Goal: Task Accomplishment & Management: Complete application form

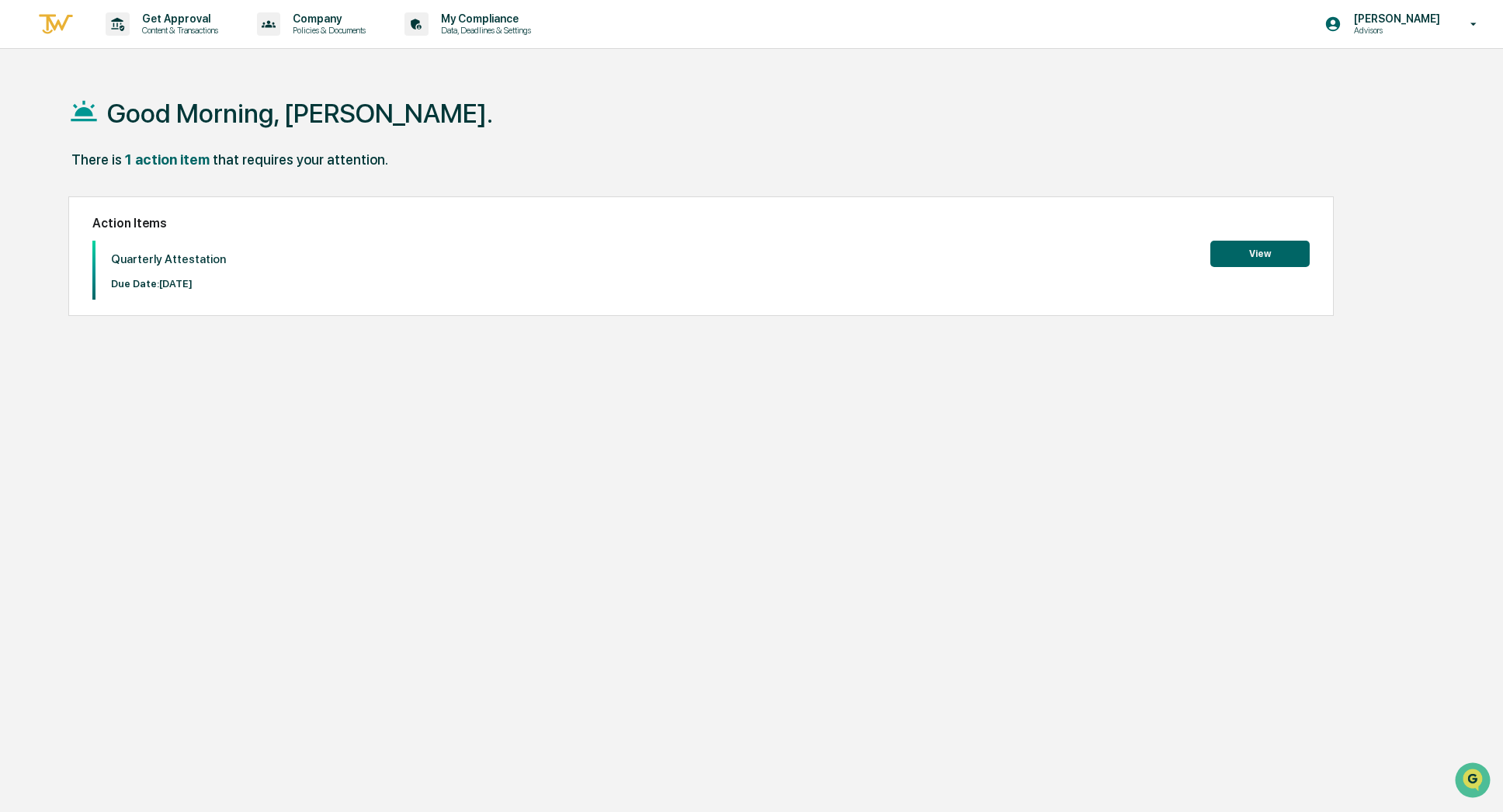
click at [1274, 254] on button "View" at bounding box center [1260, 254] width 99 height 26
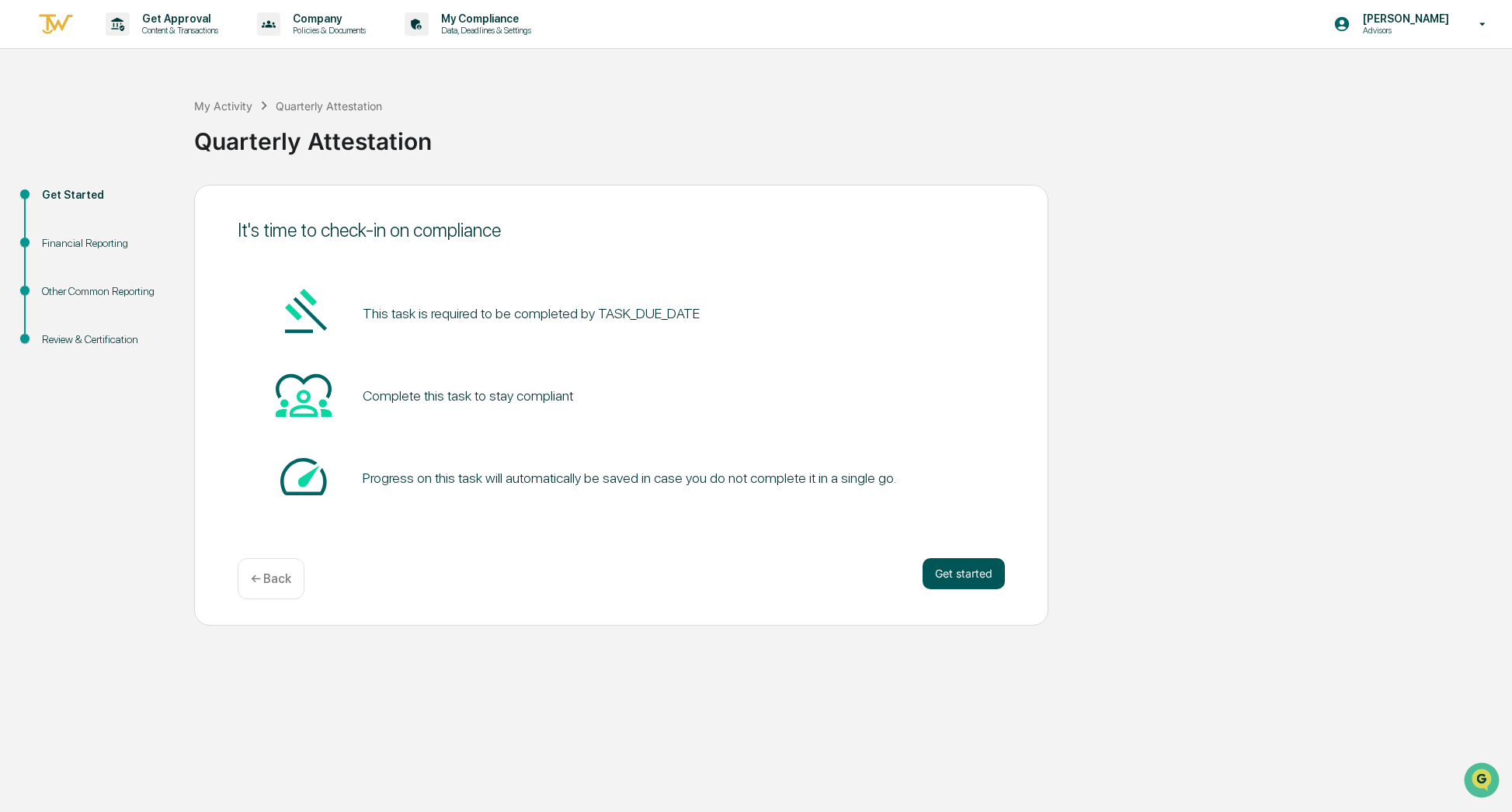
click at [983, 574] on button "Get started" at bounding box center [963, 573] width 83 height 31
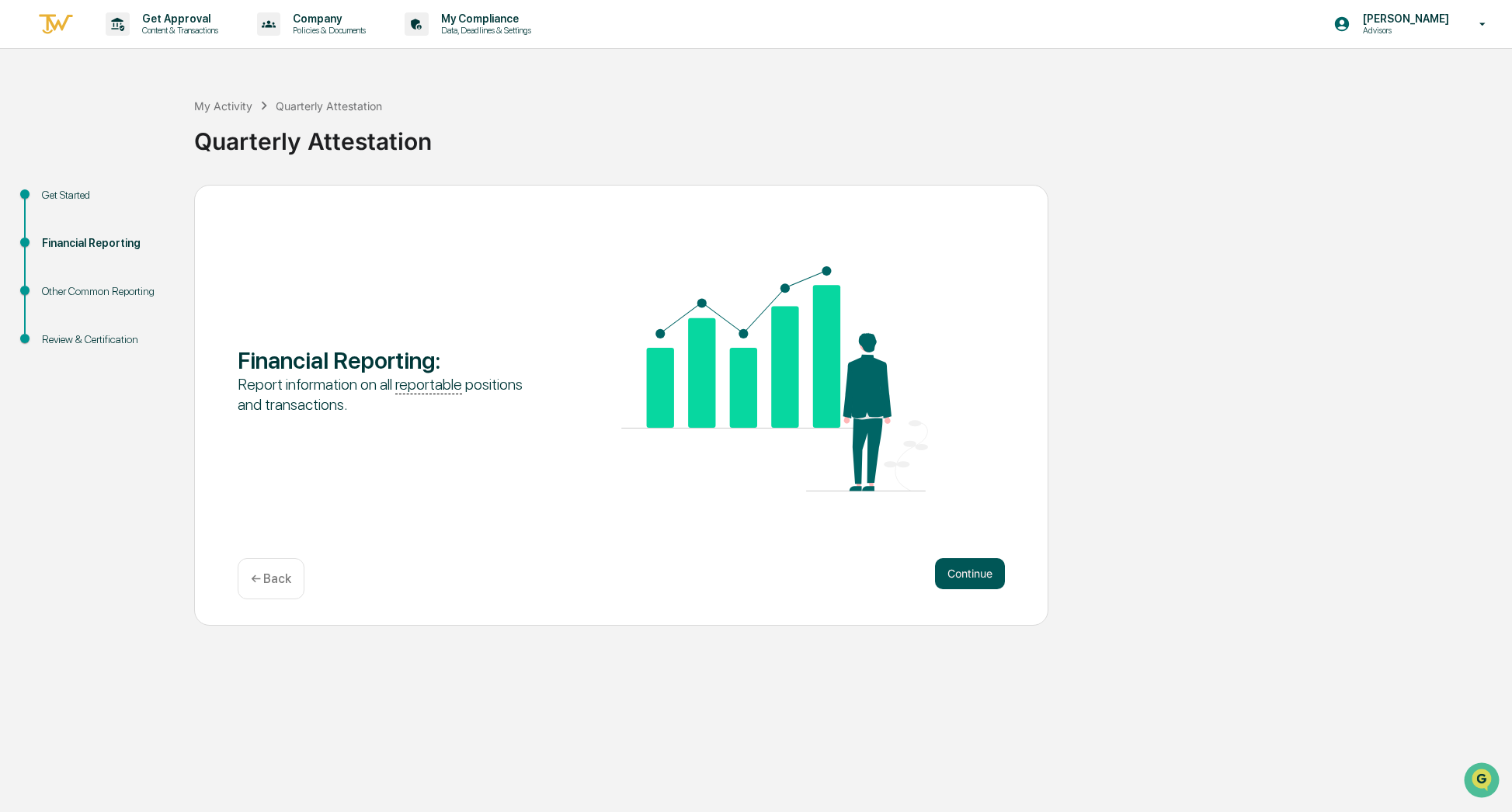
click at [985, 577] on button "Continue" at bounding box center [970, 573] width 70 height 31
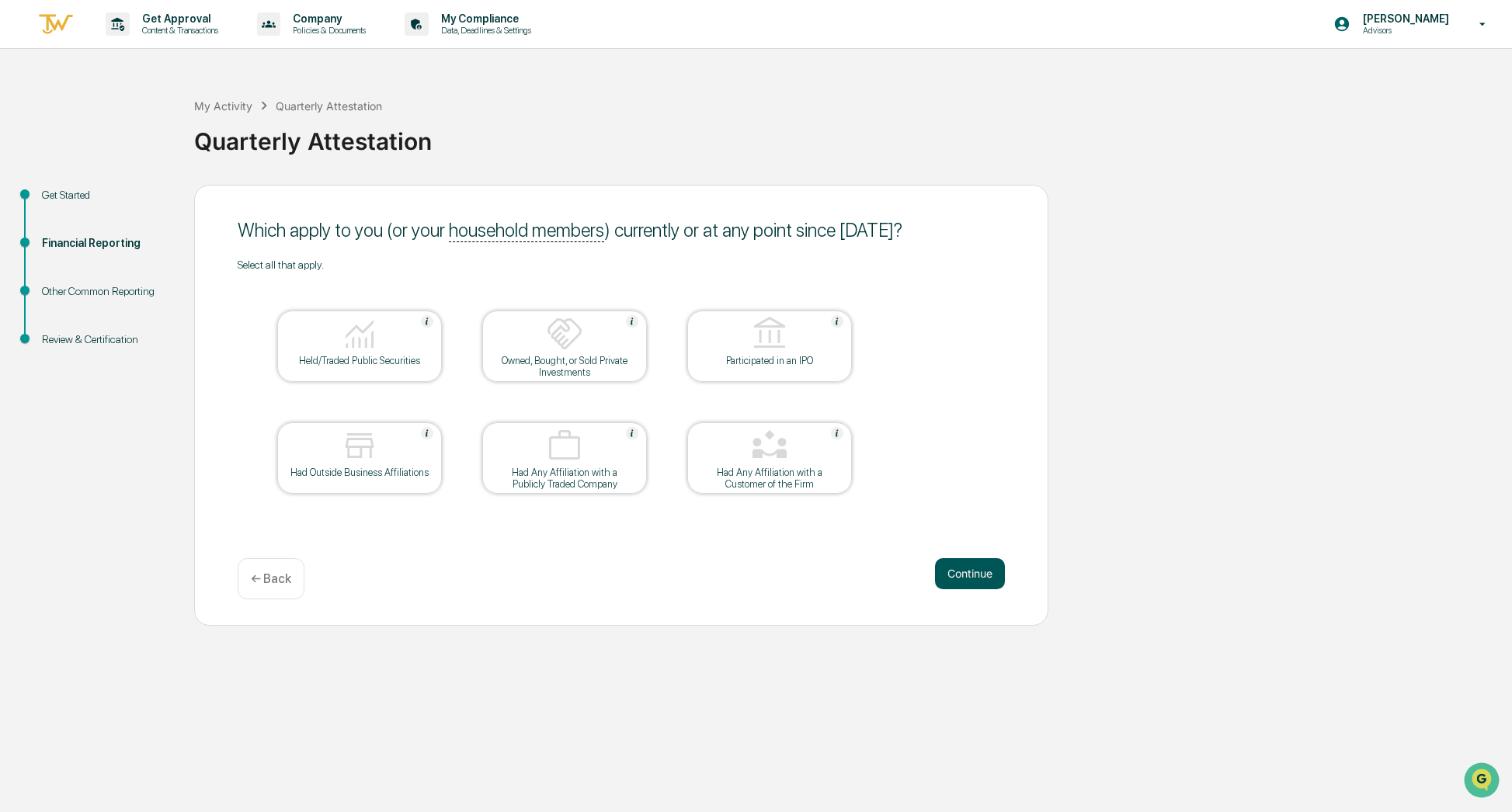
click at [989, 576] on button "Continue" at bounding box center [970, 573] width 70 height 31
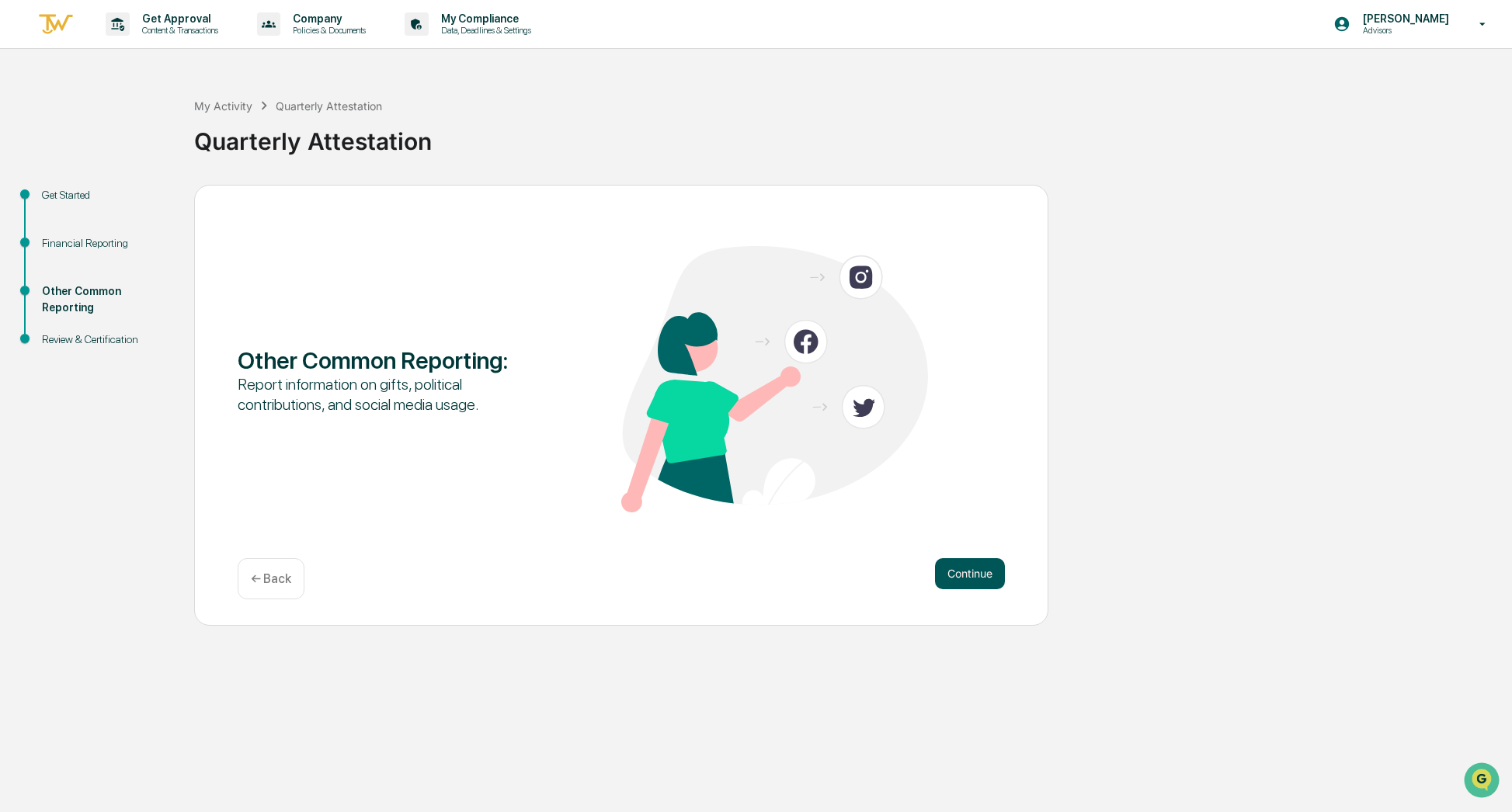
click at [985, 576] on button "Continue" at bounding box center [970, 573] width 70 height 31
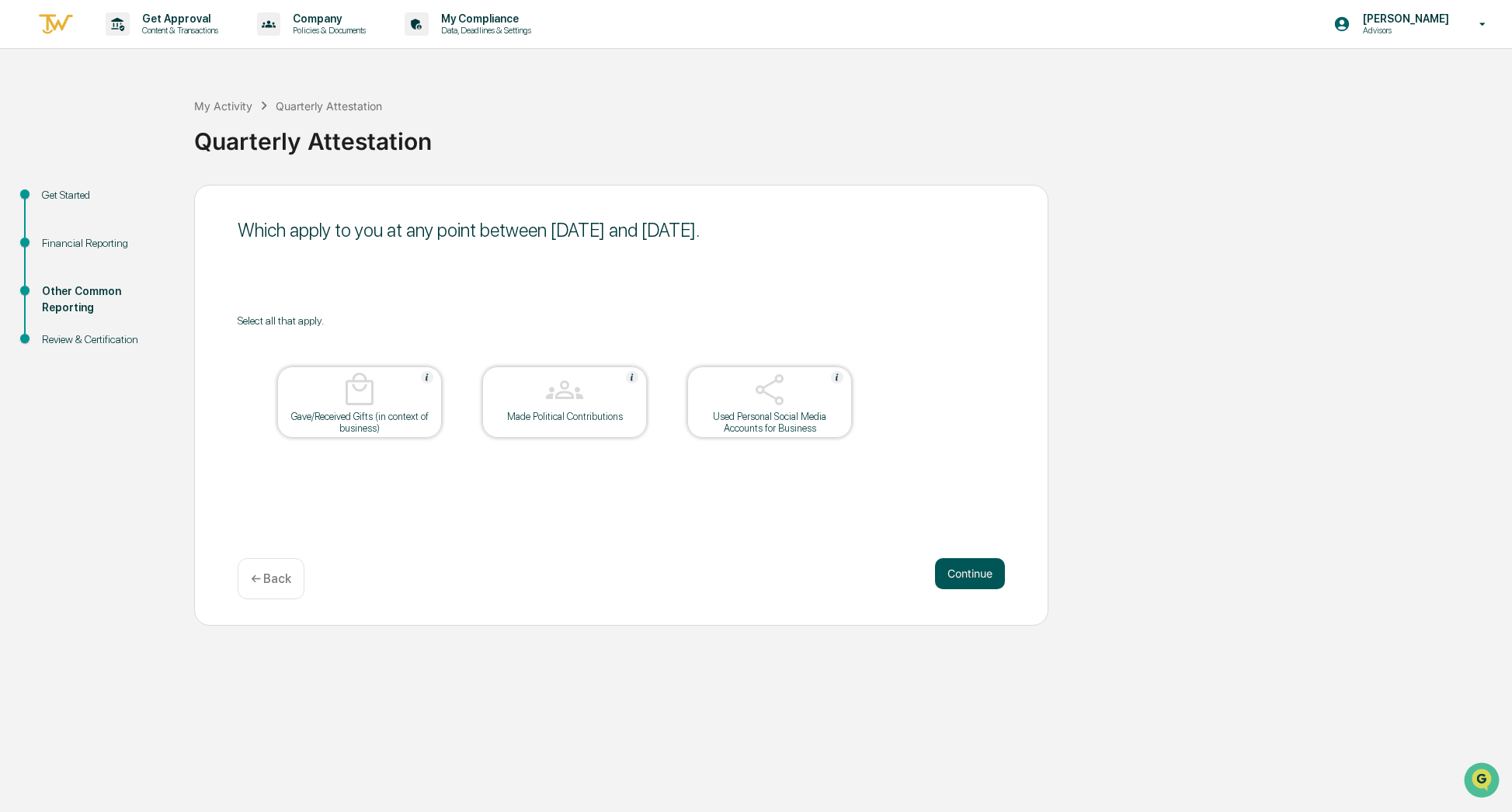
click at [990, 575] on button "Continue" at bounding box center [970, 573] width 70 height 31
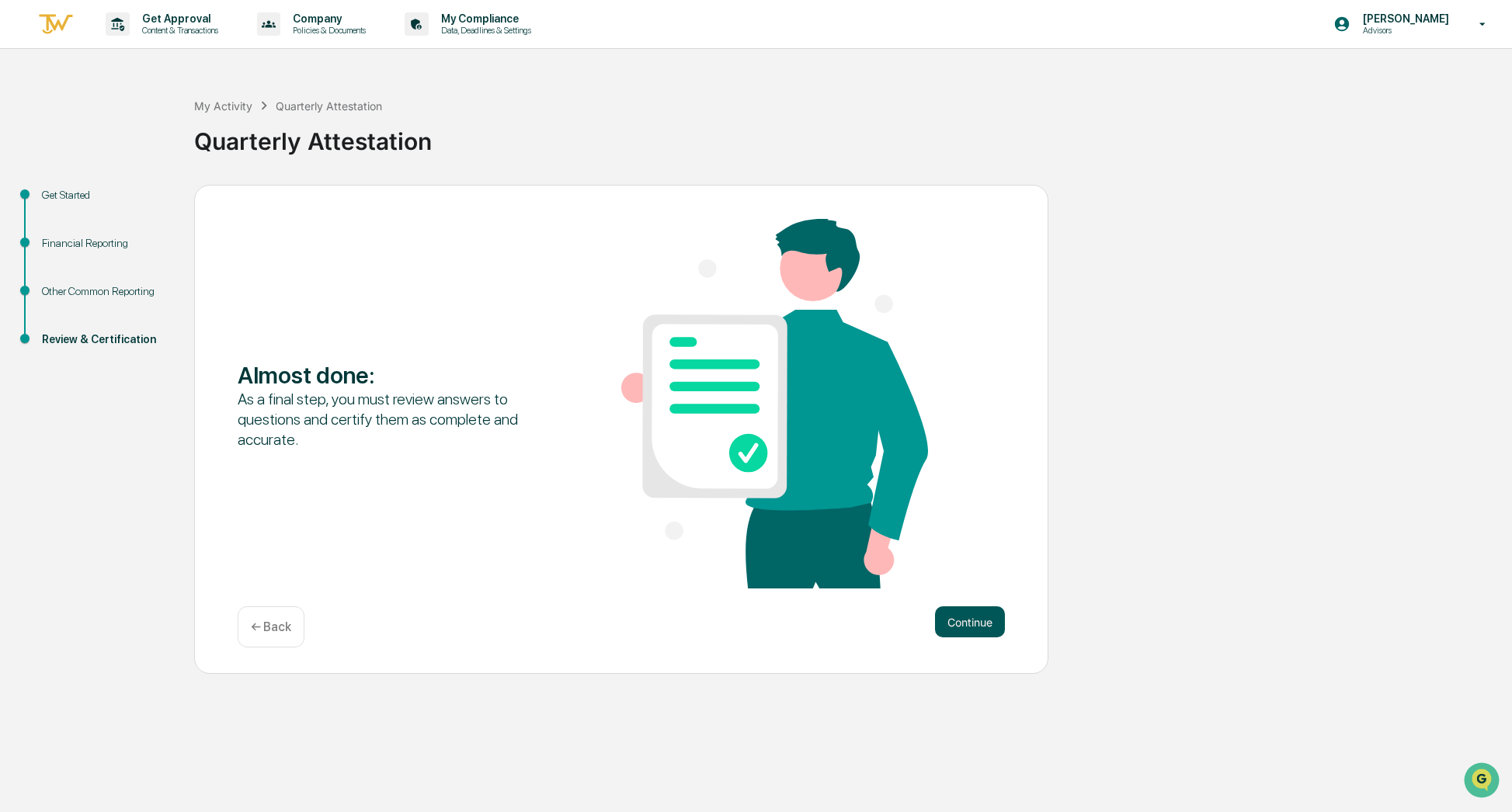
click at [989, 614] on button "Continue" at bounding box center [970, 622] width 70 height 31
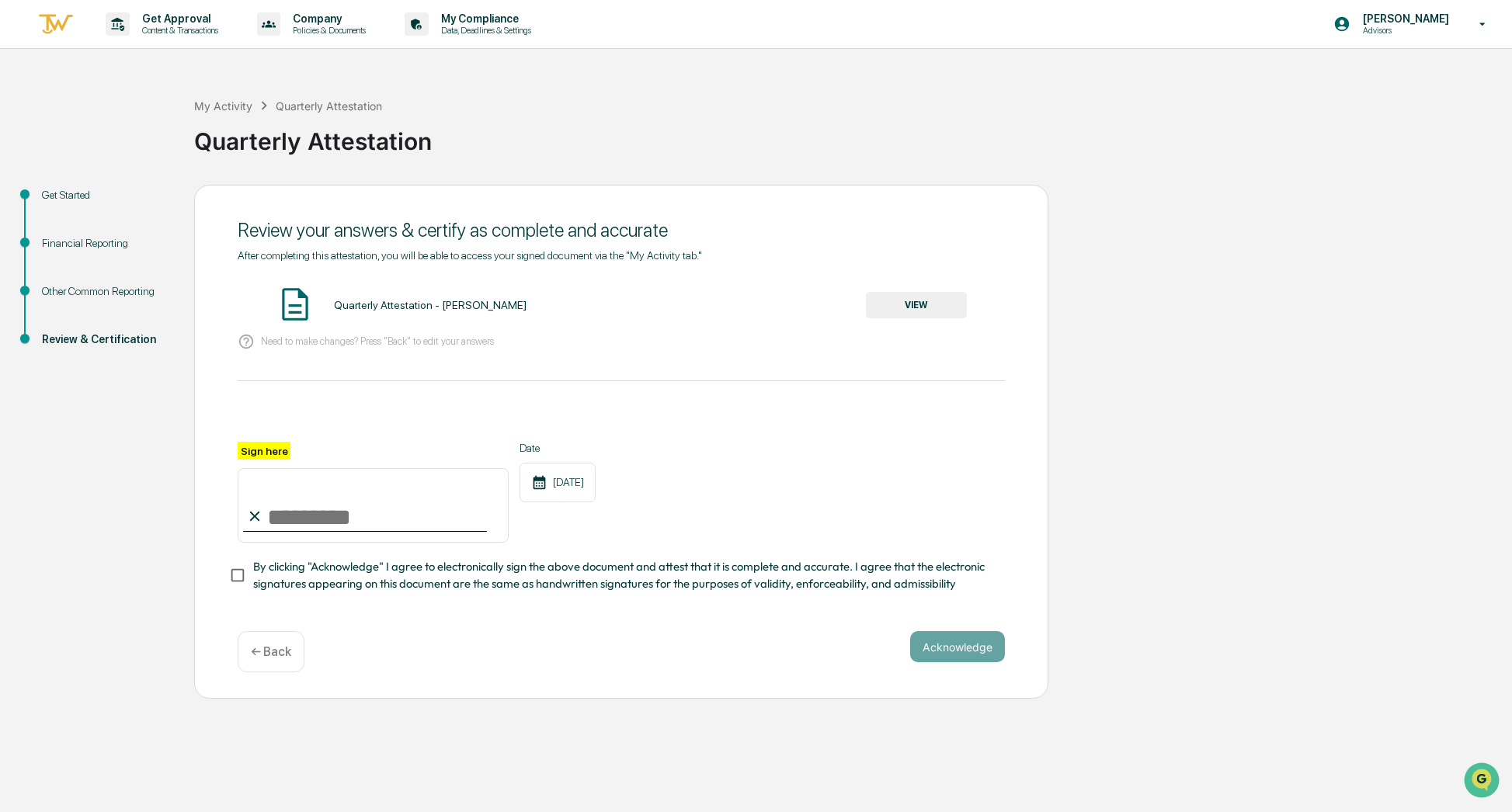
click at [390, 521] on input "Sign here" at bounding box center [372, 504] width 271 height 74
type input "**********"
click at [945, 643] on button "Acknowledge" at bounding box center [957, 646] width 95 height 31
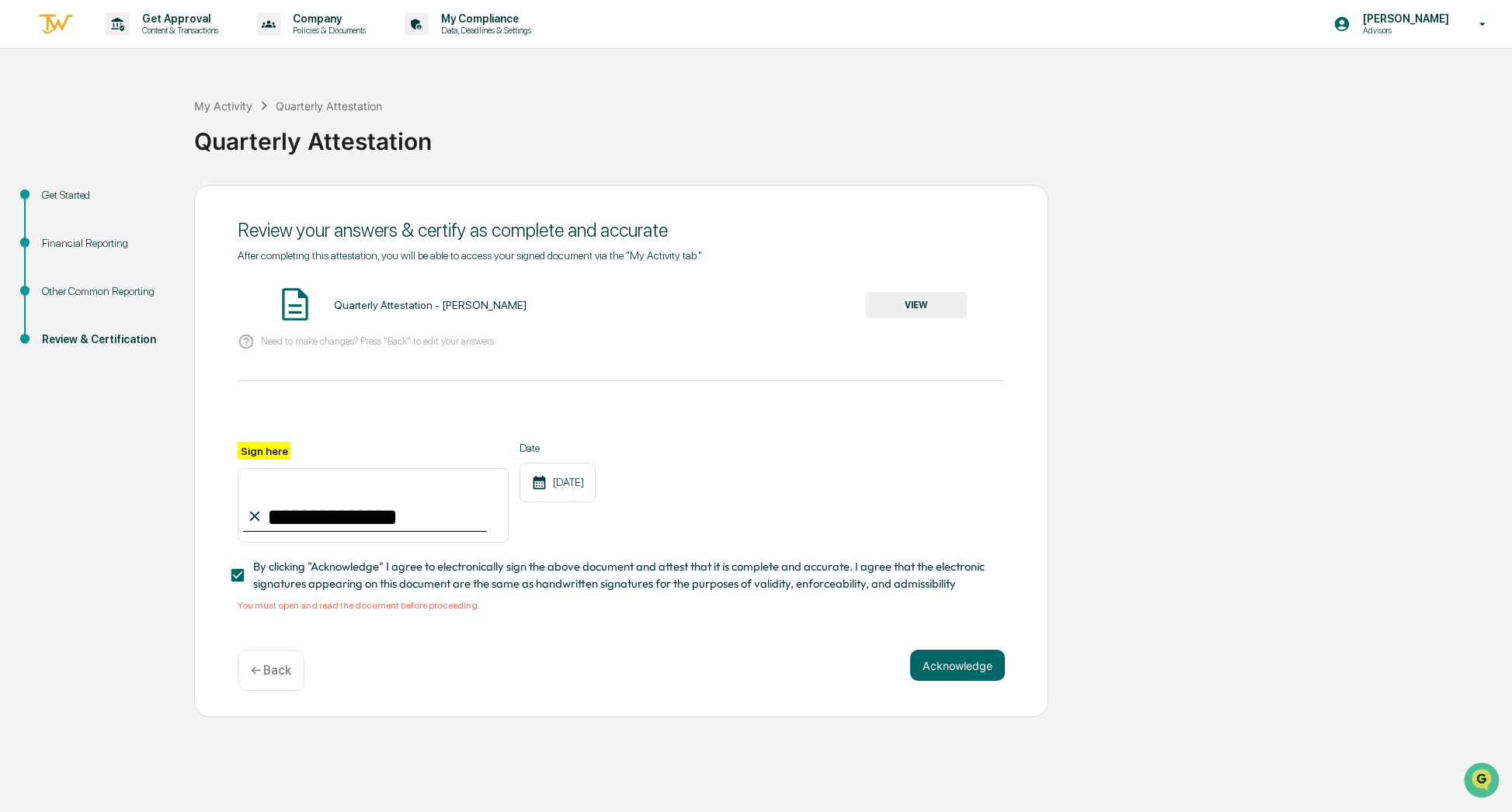
click at [304, 605] on div "You must open and read the document before proceeding." at bounding box center [621, 606] width 767 height 11
click at [425, 308] on div "Quarterly Attestation - [PERSON_NAME]" at bounding box center [430, 305] width 192 height 12
click at [425, 305] on div "Quarterly Attestation - [PERSON_NAME]" at bounding box center [430, 305] width 192 height 12
click at [286, 300] on img at bounding box center [295, 304] width 38 height 38
click at [288, 300] on img at bounding box center [295, 304] width 38 height 38
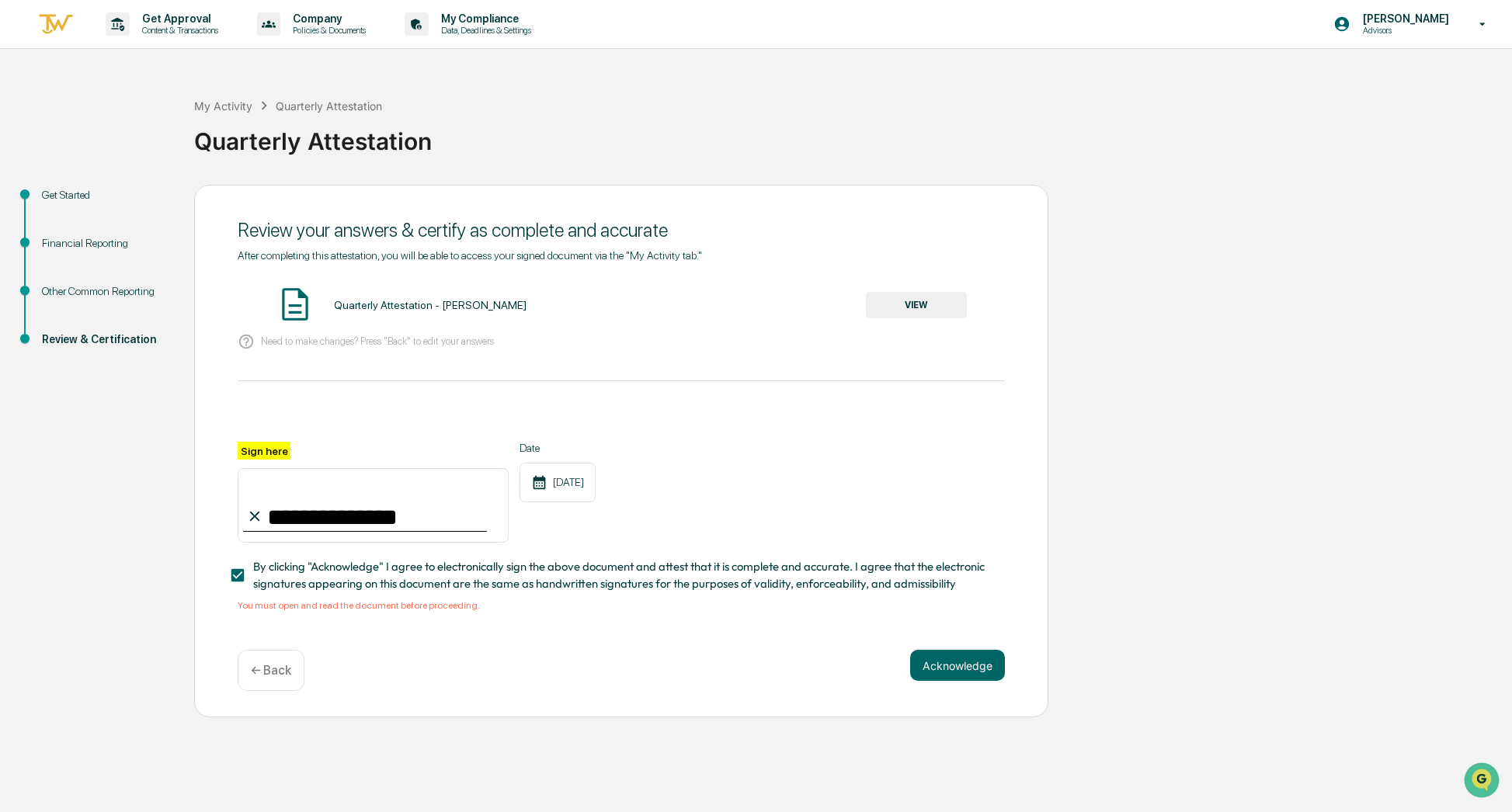
click at [316, 344] on p "Need to make changes? Press "Back" to edit your answers" at bounding box center [377, 341] width 233 height 11
click at [296, 305] on img at bounding box center [295, 304] width 38 height 38
drag, startPoint x: 296, startPoint y: 305, endPoint x: 290, endPoint y: 313, distance: 10.0
click at [294, 308] on img at bounding box center [295, 304] width 38 height 38
click at [234, 342] on div "**********" at bounding box center [621, 451] width 854 height 534
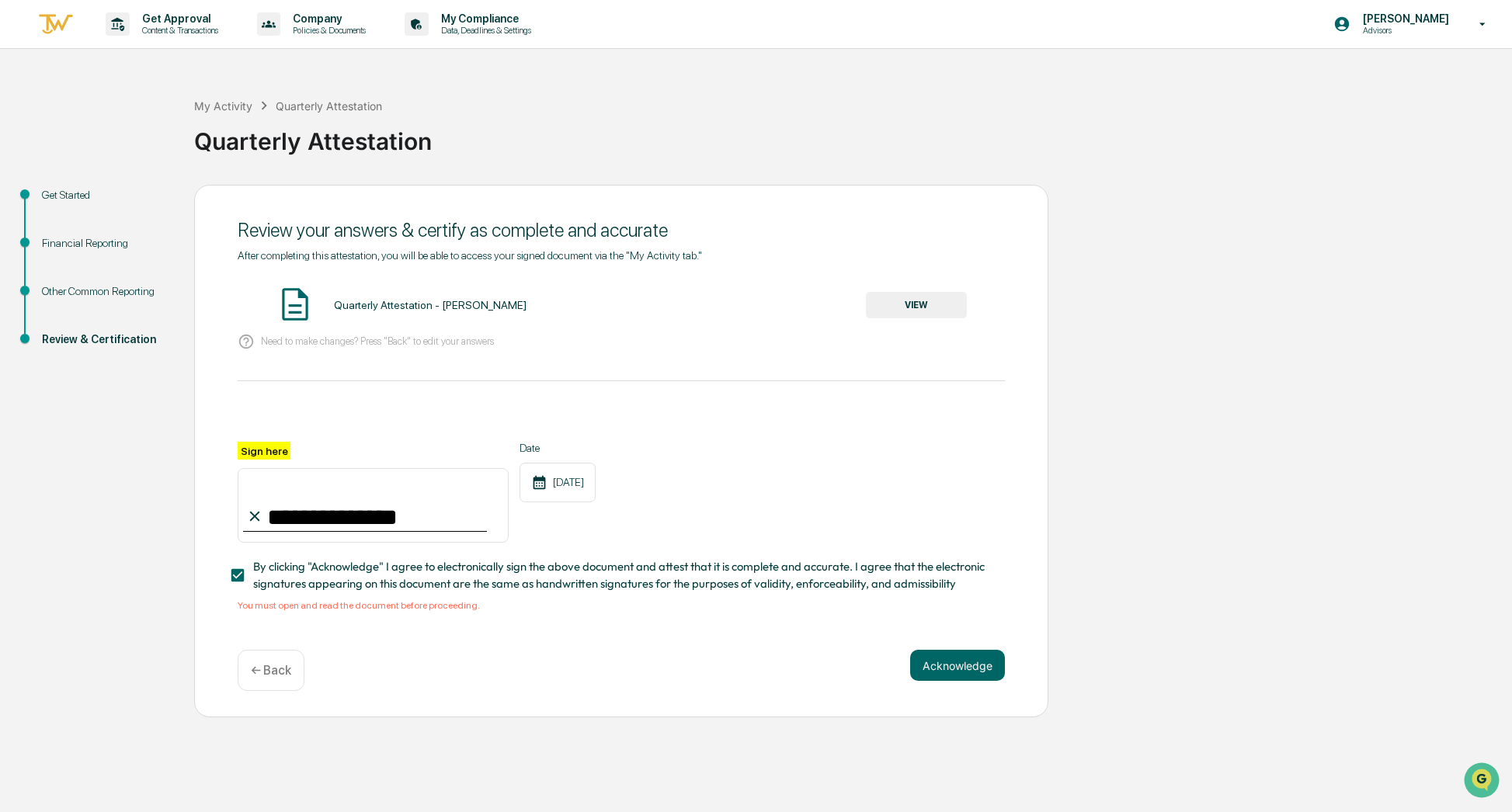
drag, startPoint x: 236, startPoint y: 340, endPoint x: 318, endPoint y: 319, distance: 84.6
click at [244, 339] on div "**********" at bounding box center [621, 451] width 854 height 534
click at [900, 305] on button "VIEW" at bounding box center [916, 305] width 101 height 26
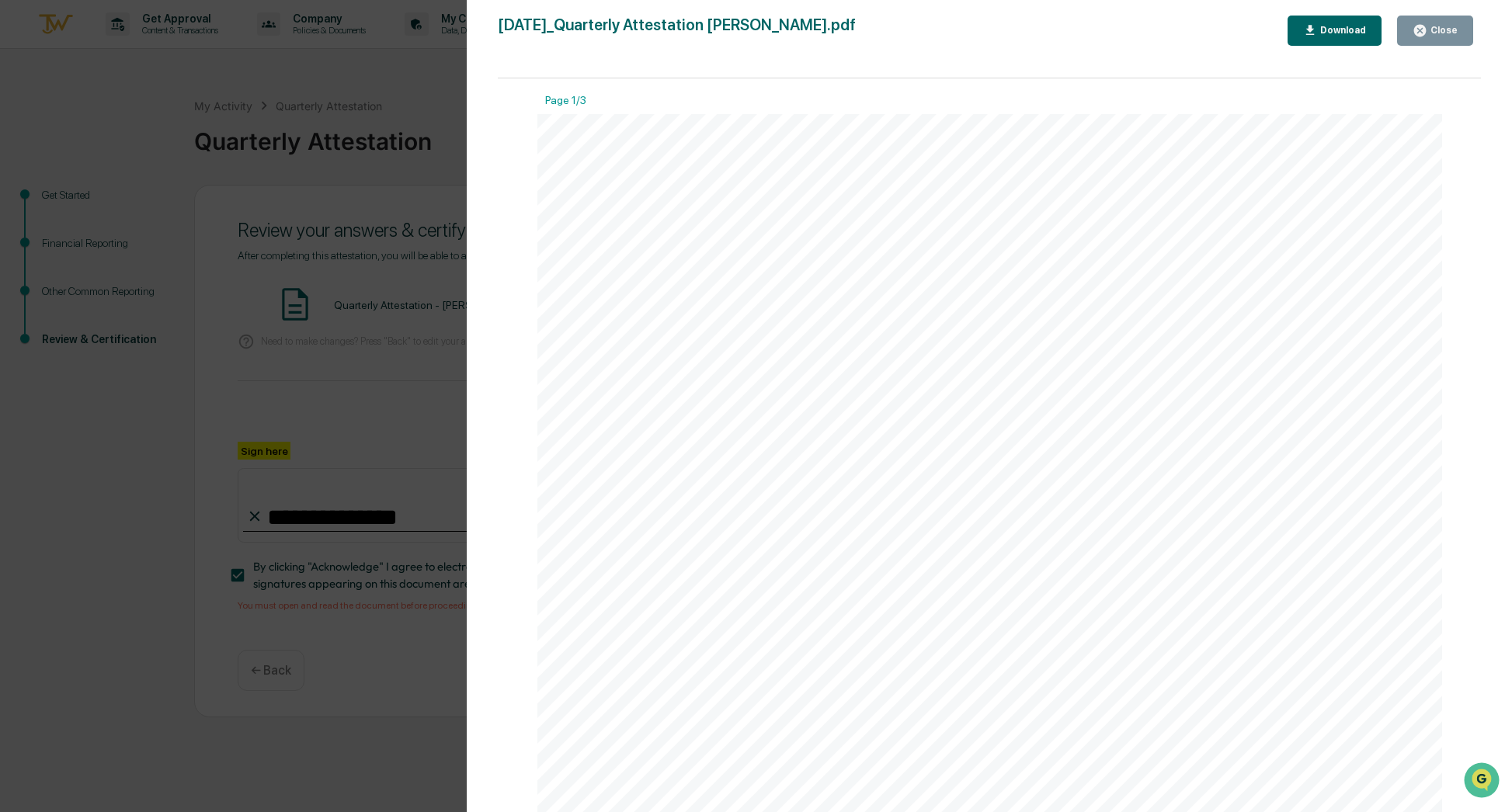
click at [1446, 30] on div "Close" at bounding box center [1443, 30] width 30 height 11
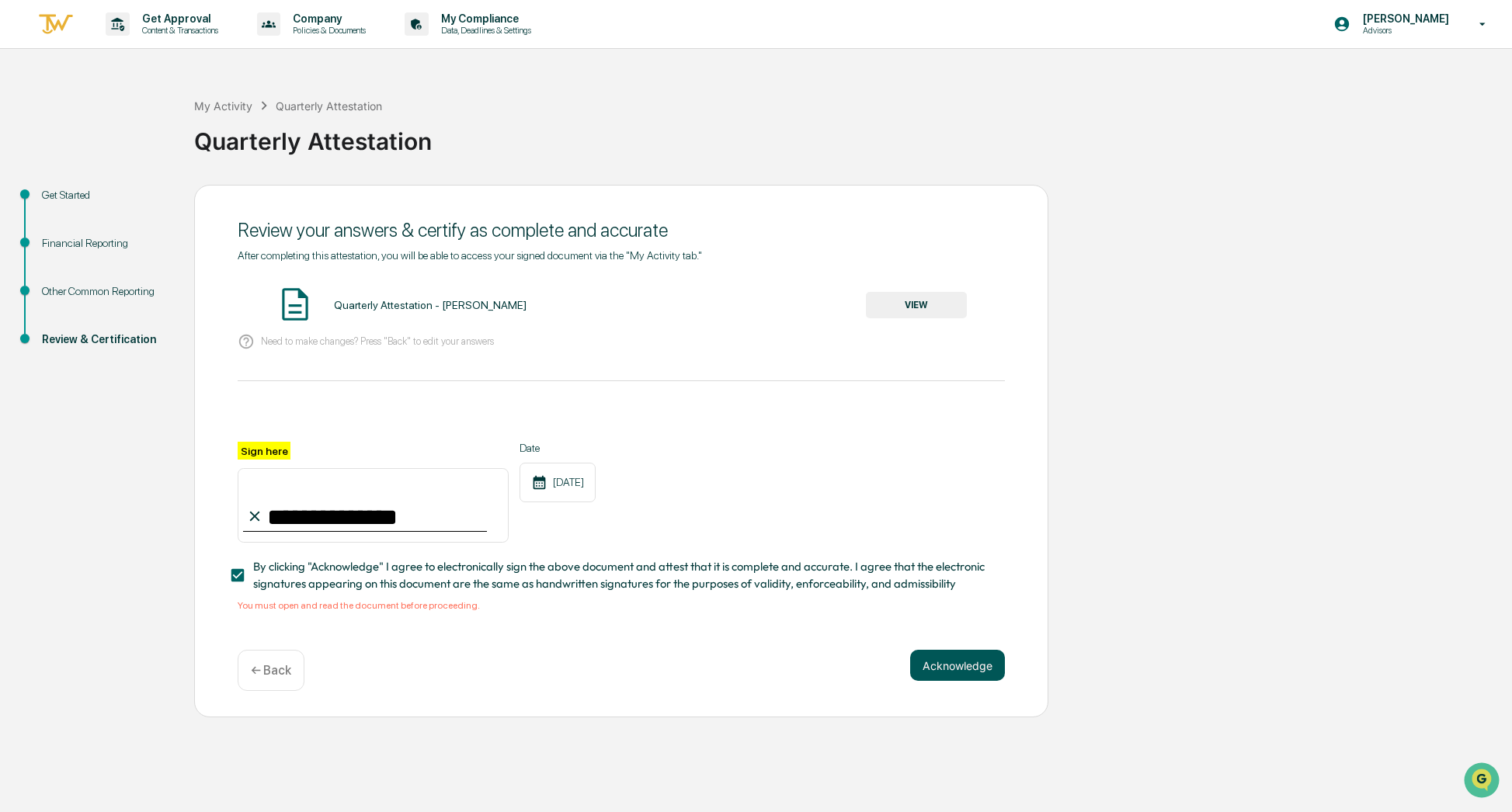
click at [969, 669] on button "Acknowledge" at bounding box center [957, 665] width 95 height 31
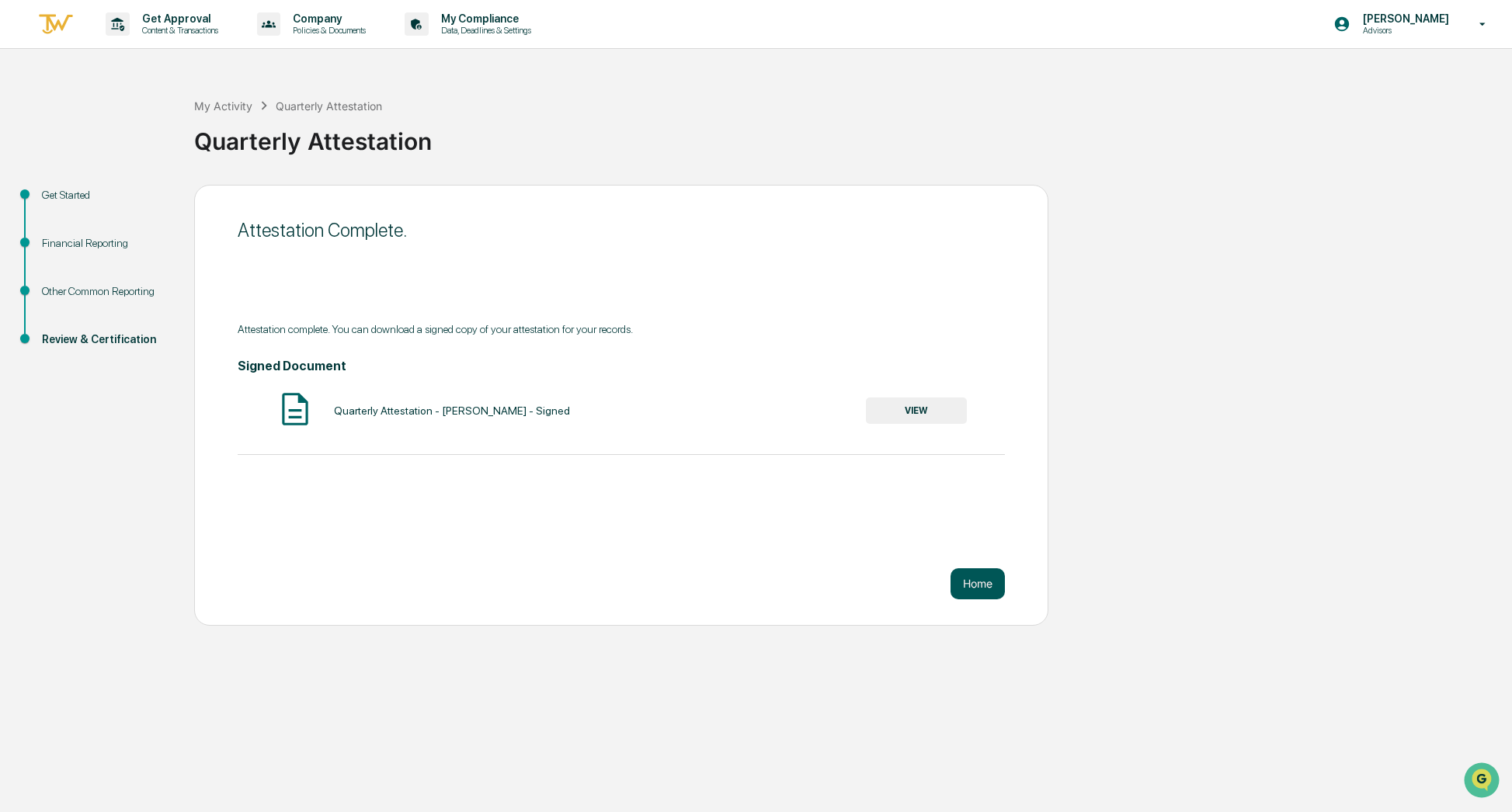
click at [988, 582] on button "Home" at bounding box center [977, 583] width 54 height 31
